Goal: Task Accomplishment & Management: Manage account settings

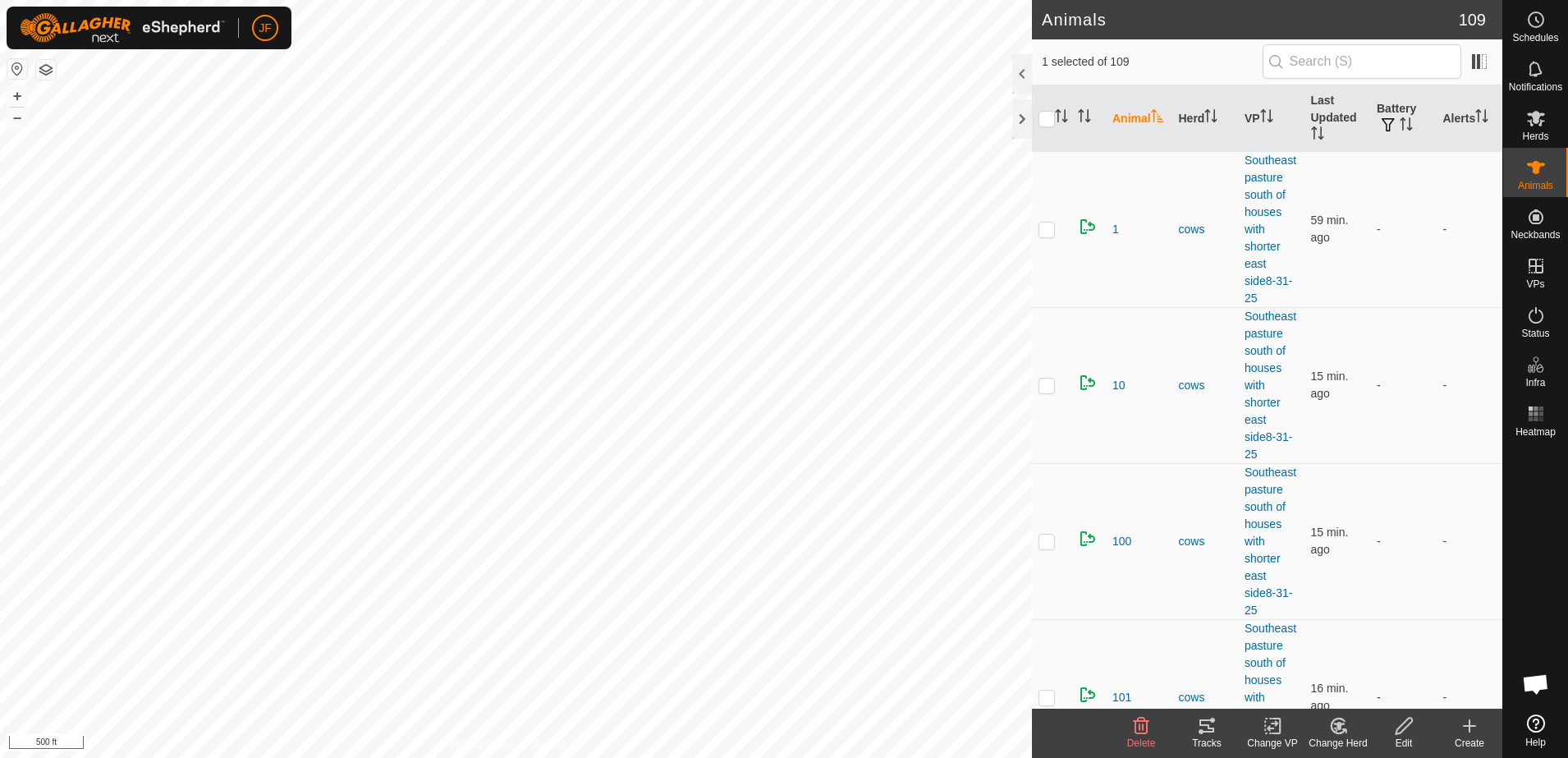
click at [1207, 729] on icon at bounding box center [1207, 726] width 20 height 20
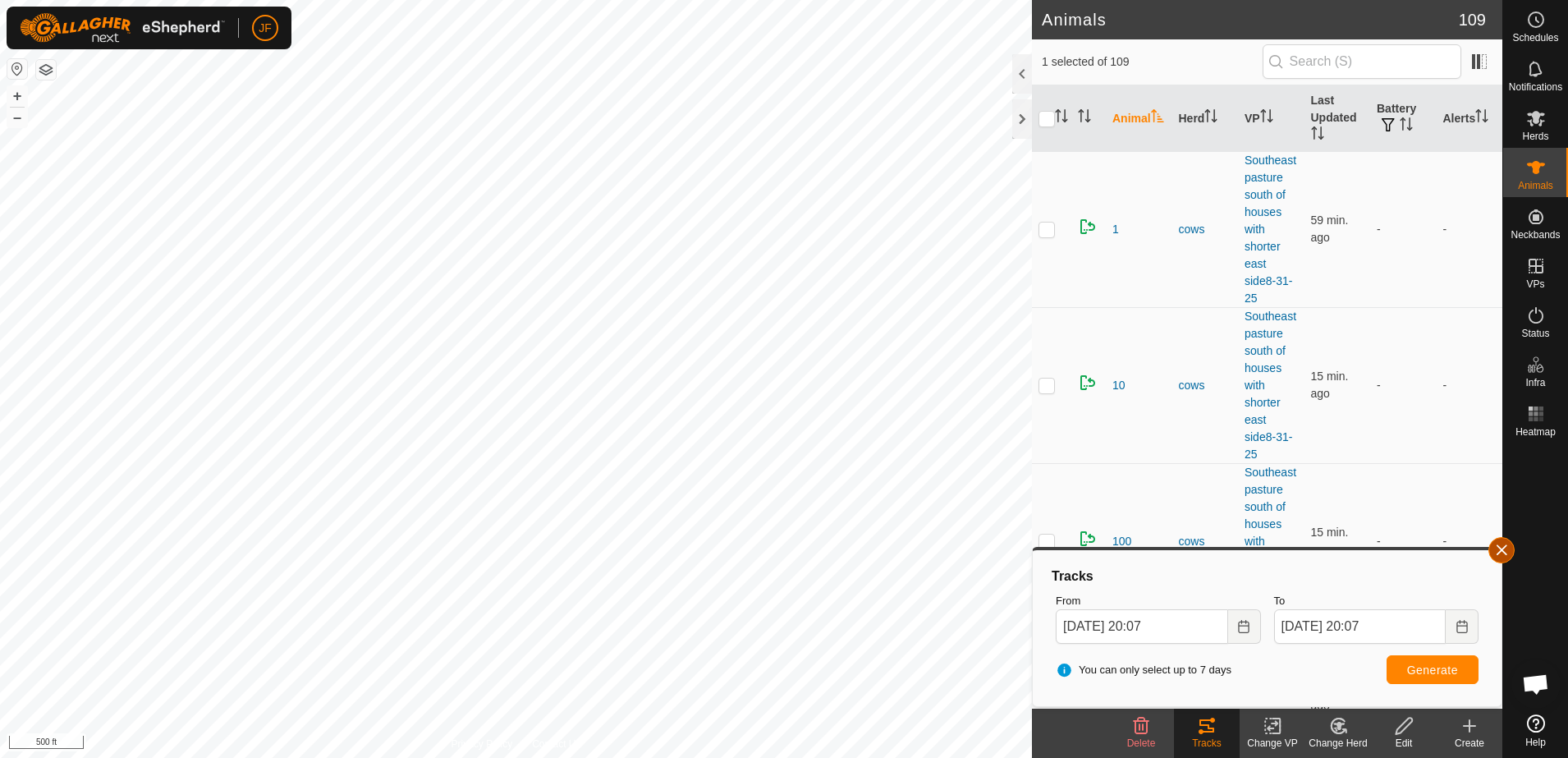
click at [1497, 543] on button "button" at bounding box center [1502, 550] width 26 height 26
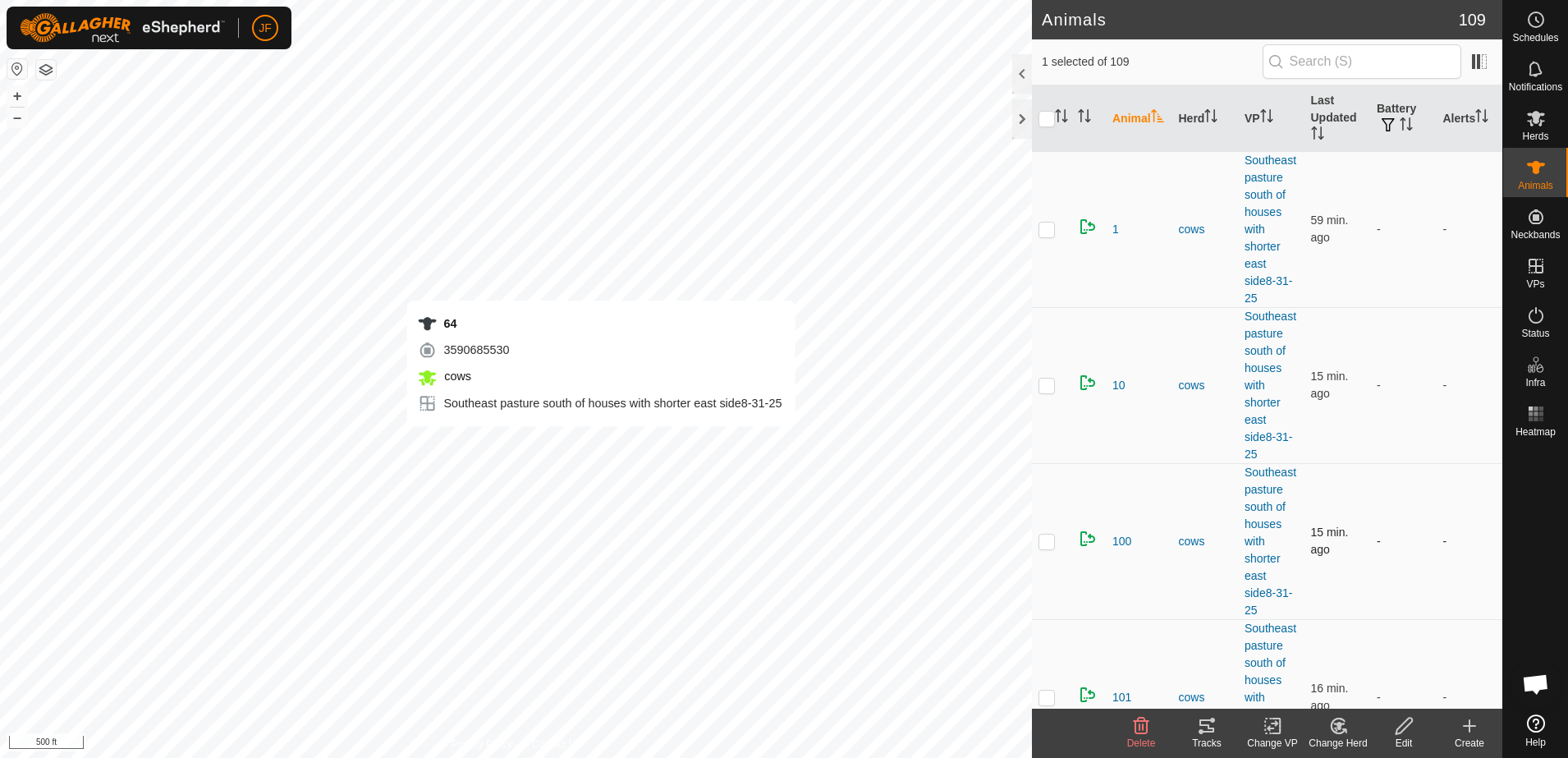
checkbox input "true"
checkbox input "false"
click at [1211, 731] on icon at bounding box center [1207, 726] width 14 height 13
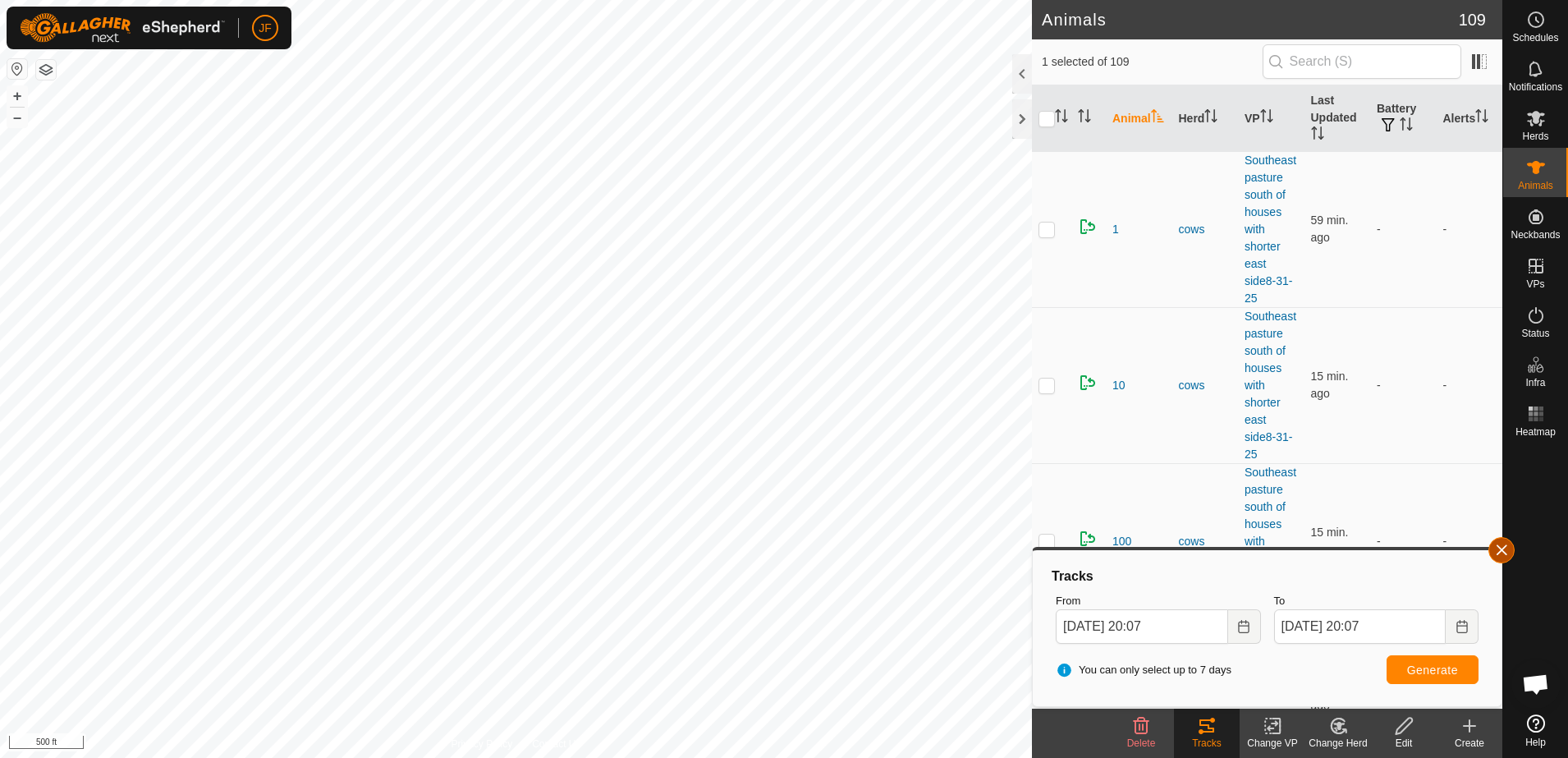
click at [1503, 557] on button "button" at bounding box center [1502, 550] width 26 height 26
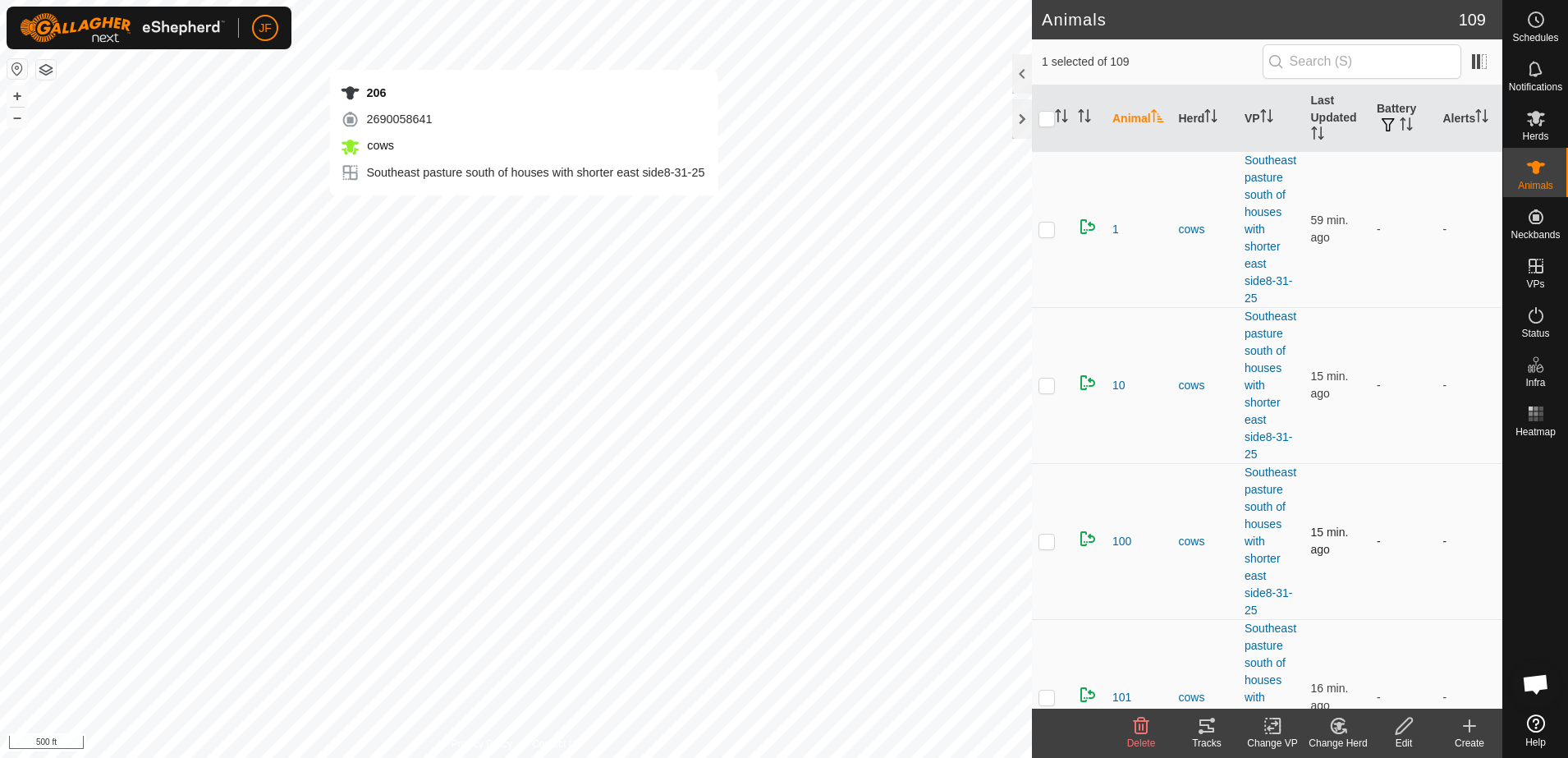
checkbox input "true"
checkbox input "false"
click at [1216, 735] on icon at bounding box center [1207, 726] width 20 height 20
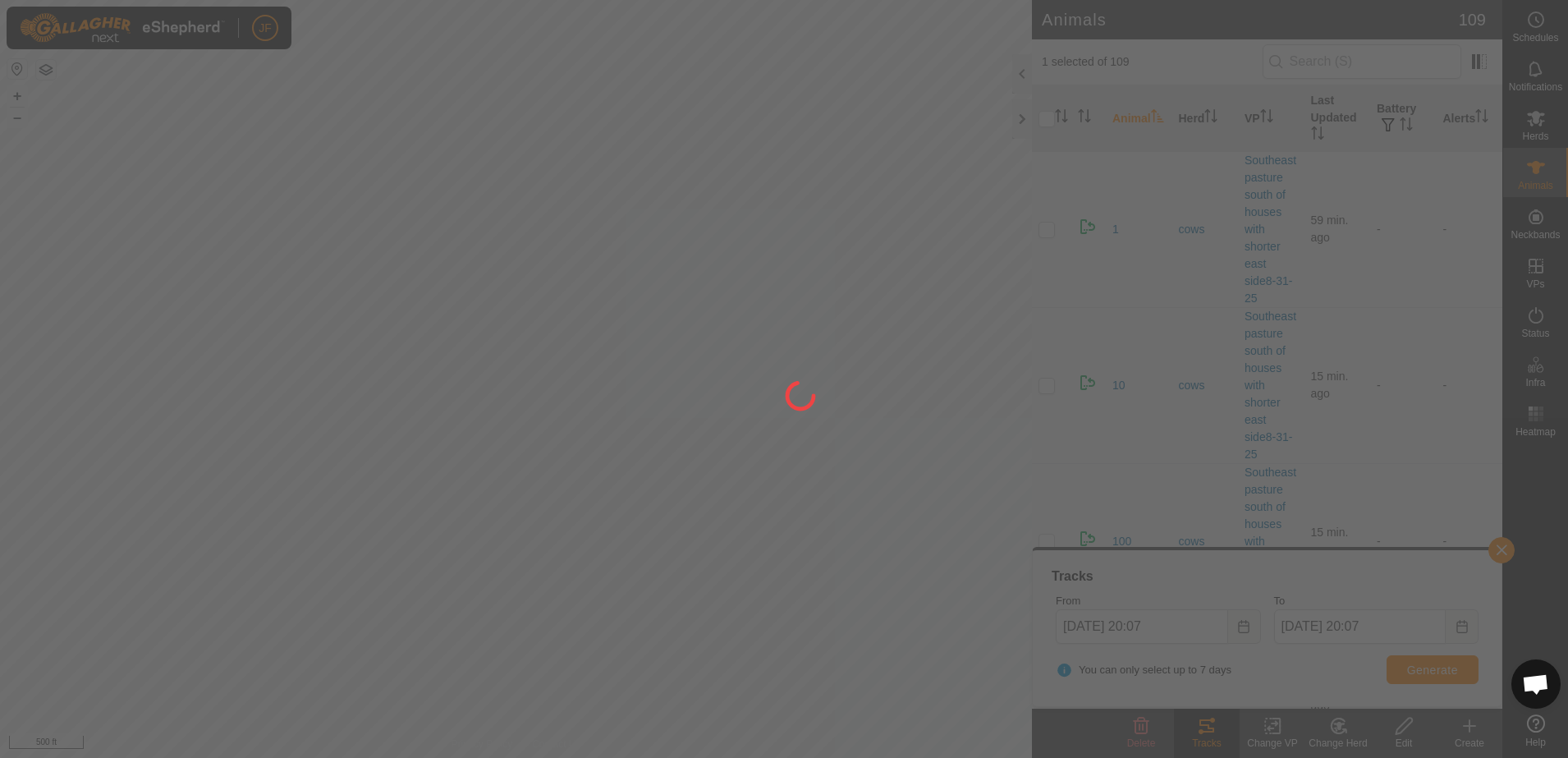
click at [1216, 735] on div at bounding box center [784, 379] width 1568 height 758
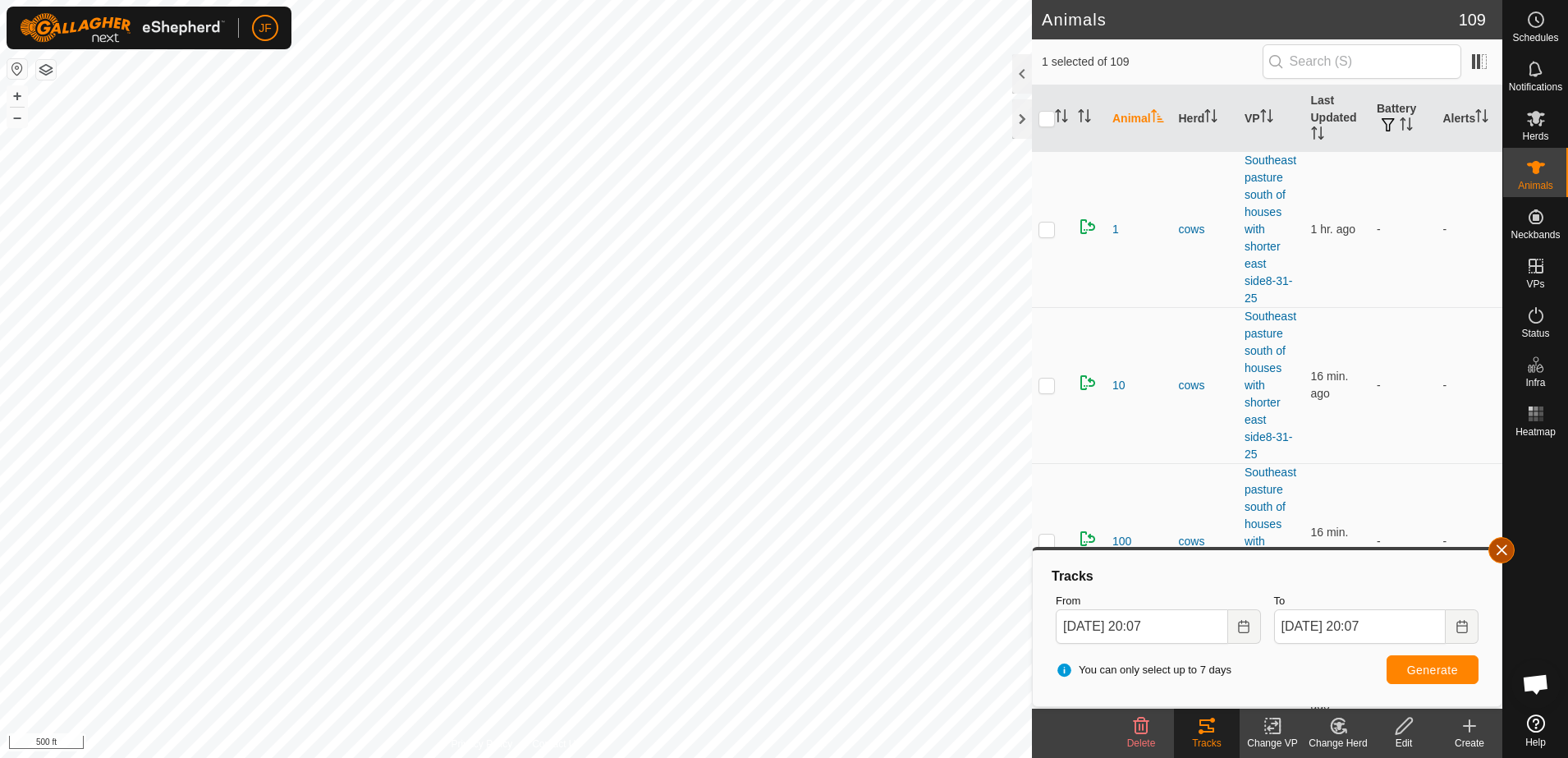
click at [1501, 539] on button "button" at bounding box center [1502, 550] width 26 height 26
